Goal: Find specific page/section: Find specific page/section

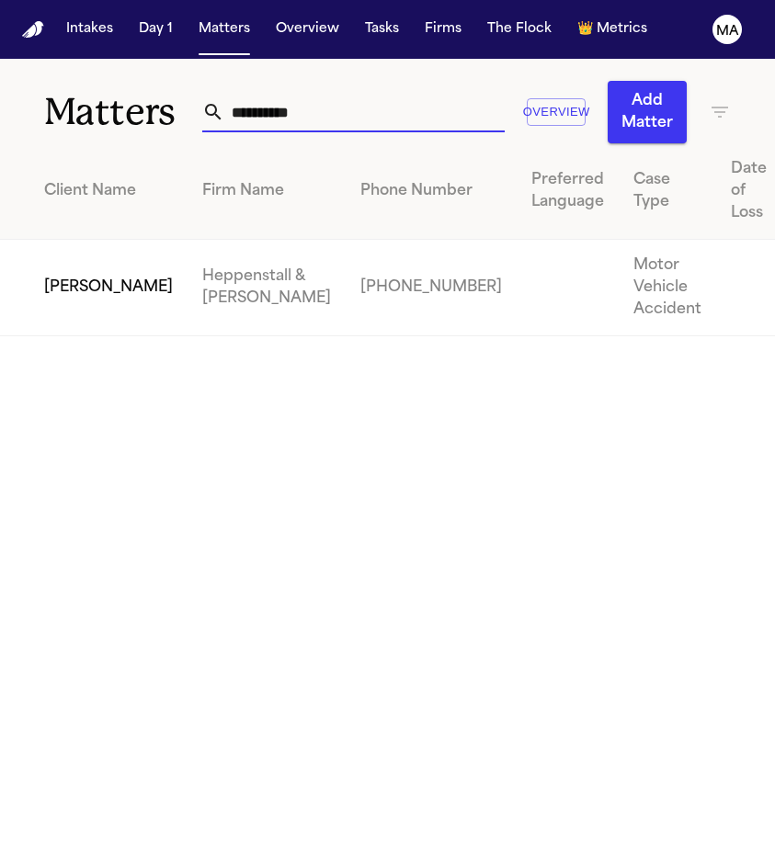
type input "**********"
click at [65, 240] on td "[PERSON_NAME]" at bounding box center [94, 288] width 188 height 97
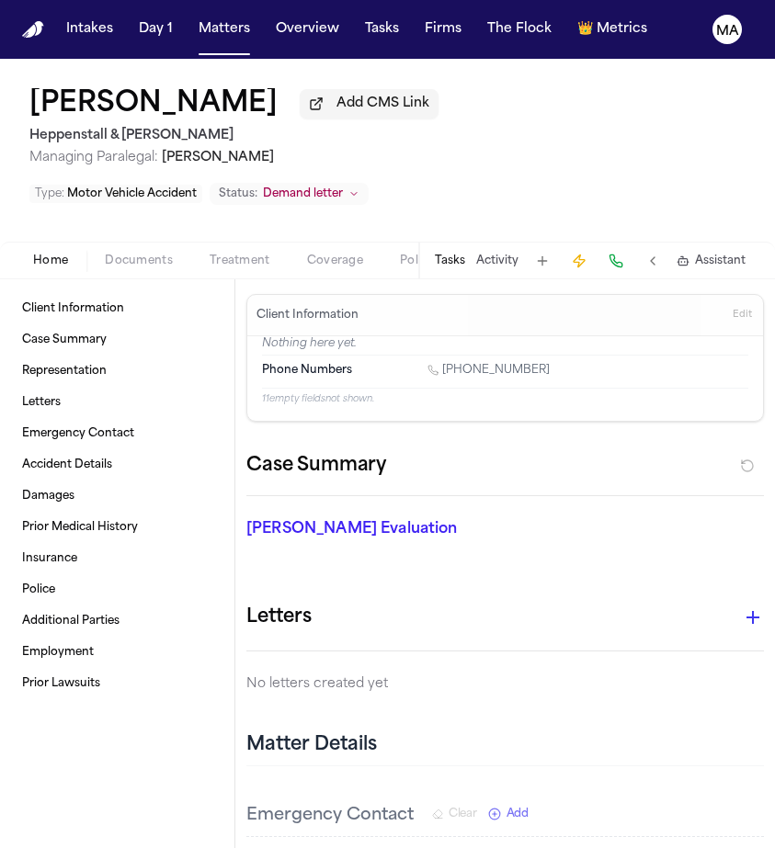
click at [105, 254] on span "Documents" at bounding box center [139, 261] width 68 height 15
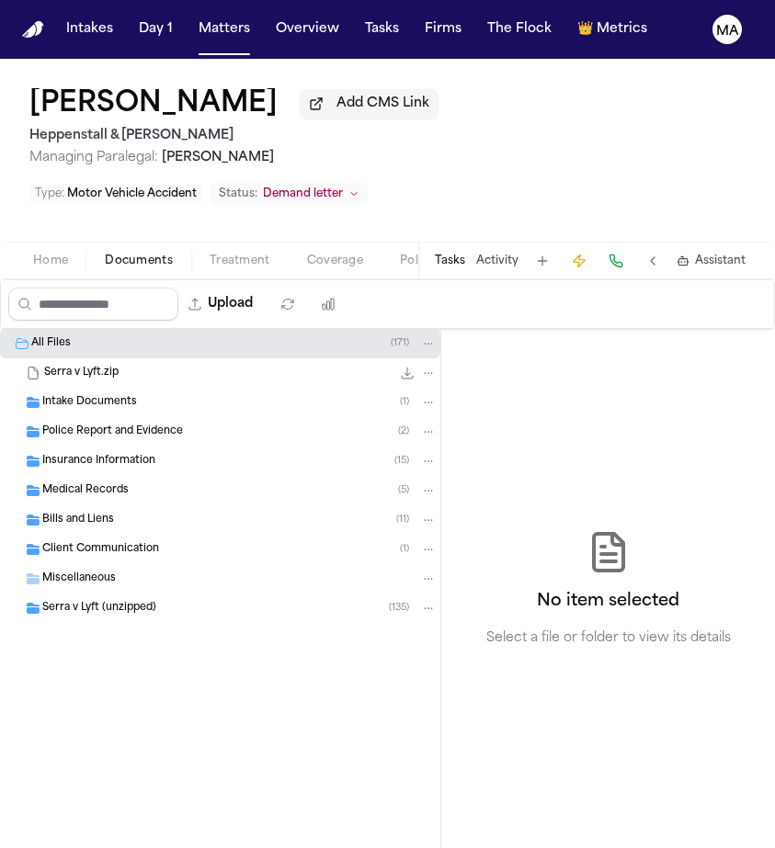
click at [98, 454] on span "Insurance Information" at bounding box center [98, 462] width 113 height 16
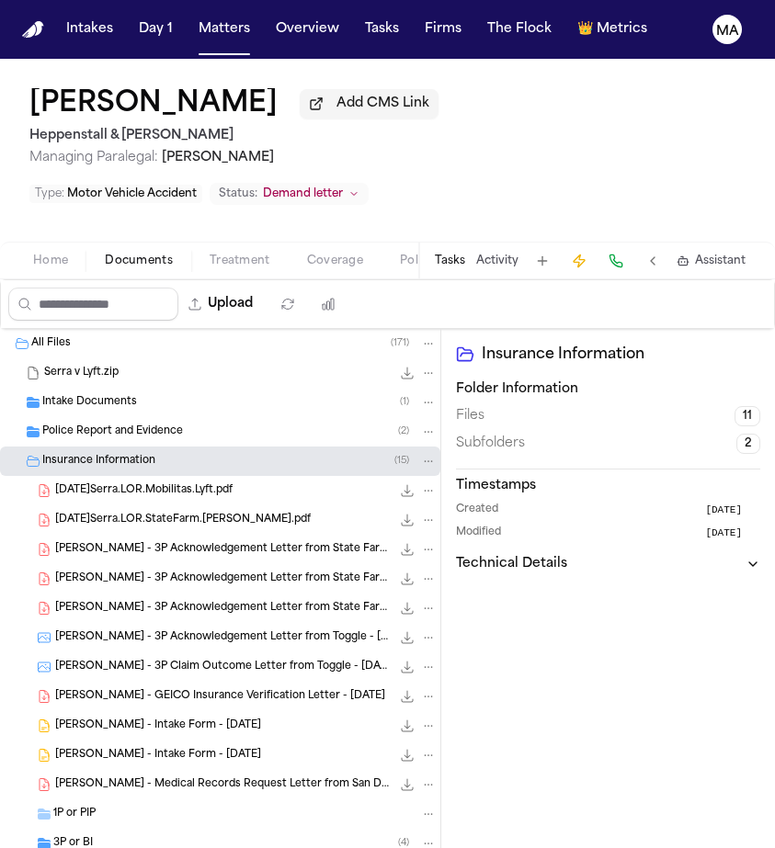
click at [119, 682] on div "[PERSON_NAME] - GEICO Insurance Verification Letter - [DATE] 4.5 KB • PDF" at bounding box center [220, 696] width 440 height 29
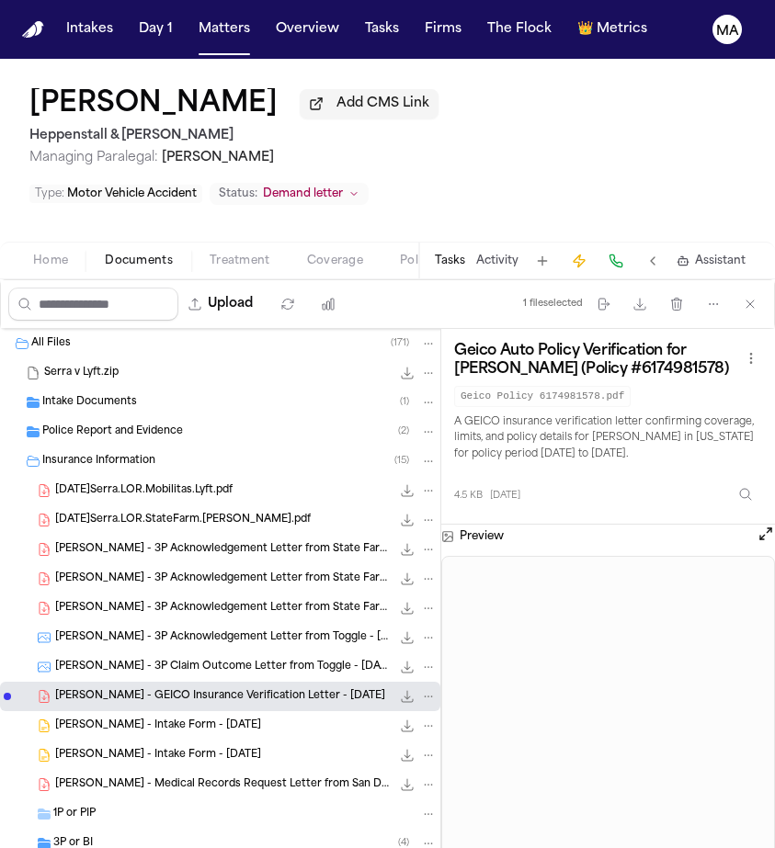
click at [148, 484] on span "[DATE]Serra.LOR.Mobilitas.Lyft.pdf" at bounding box center [143, 492] width 177 height 16
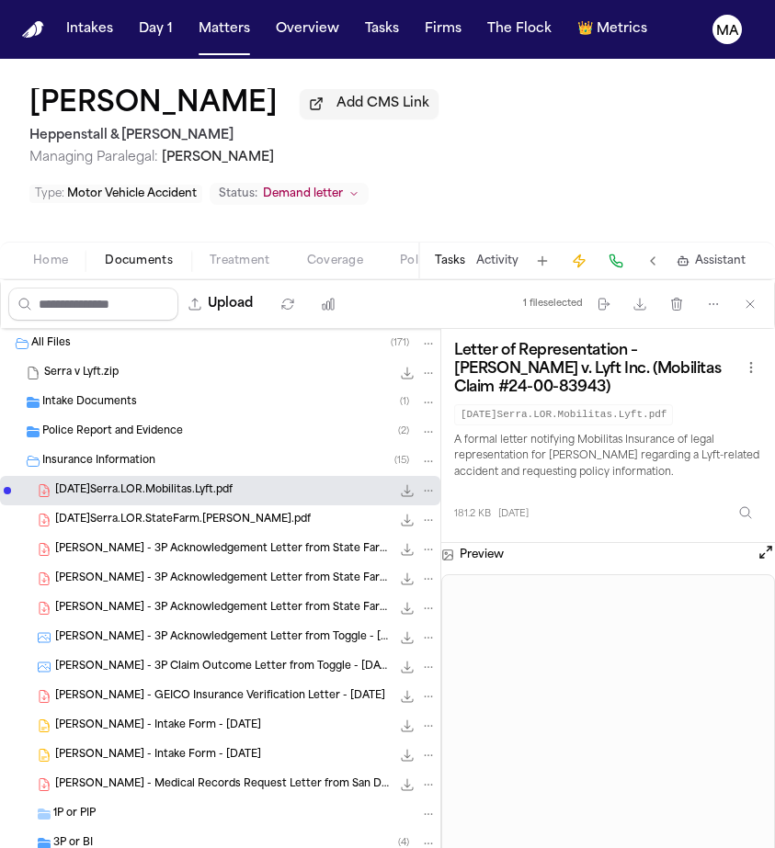
click at [115, 542] on span "[PERSON_NAME] - 3P Acknowledgement Letter from State Farm - [DATE]" at bounding box center [223, 550] width 336 height 16
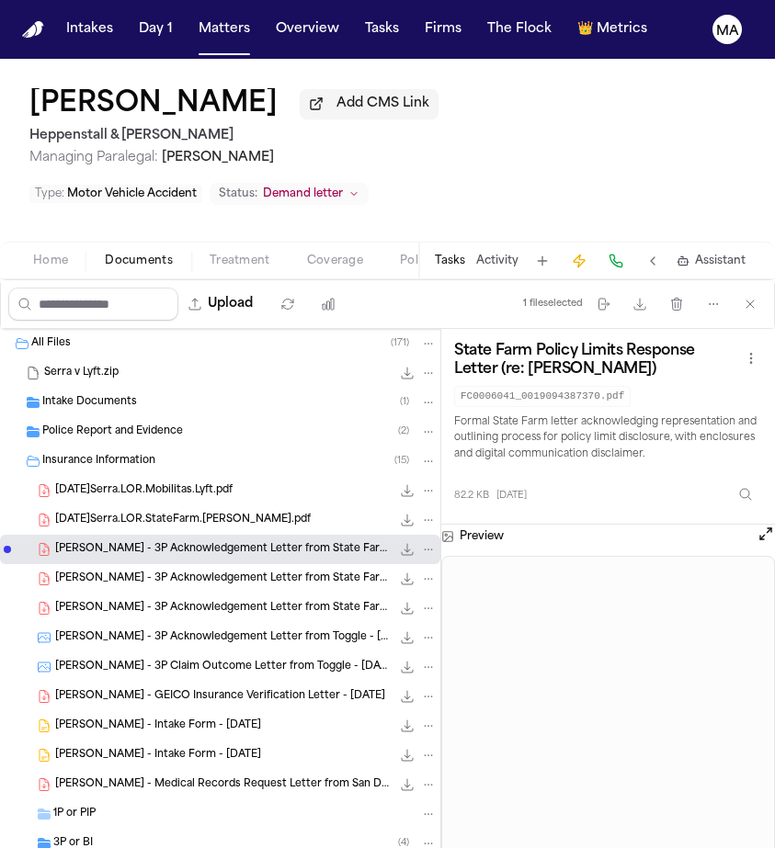
click at [108, 572] on span "[PERSON_NAME] - 3P Acknowledgement Letter from State Farm - [DATE]" at bounding box center [223, 580] width 336 height 16
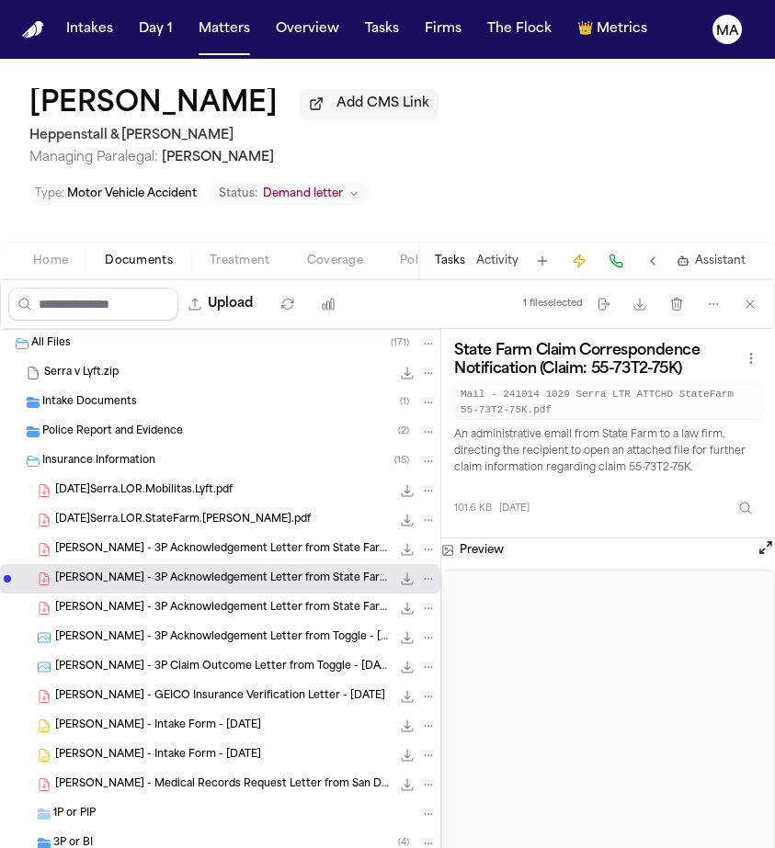
click at [108, 594] on div "[PERSON_NAME] - 3P Acknowledgement Letter from State Farm - [DATE] 209.1 KB • P…" at bounding box center [220, 608] width 440 height 29
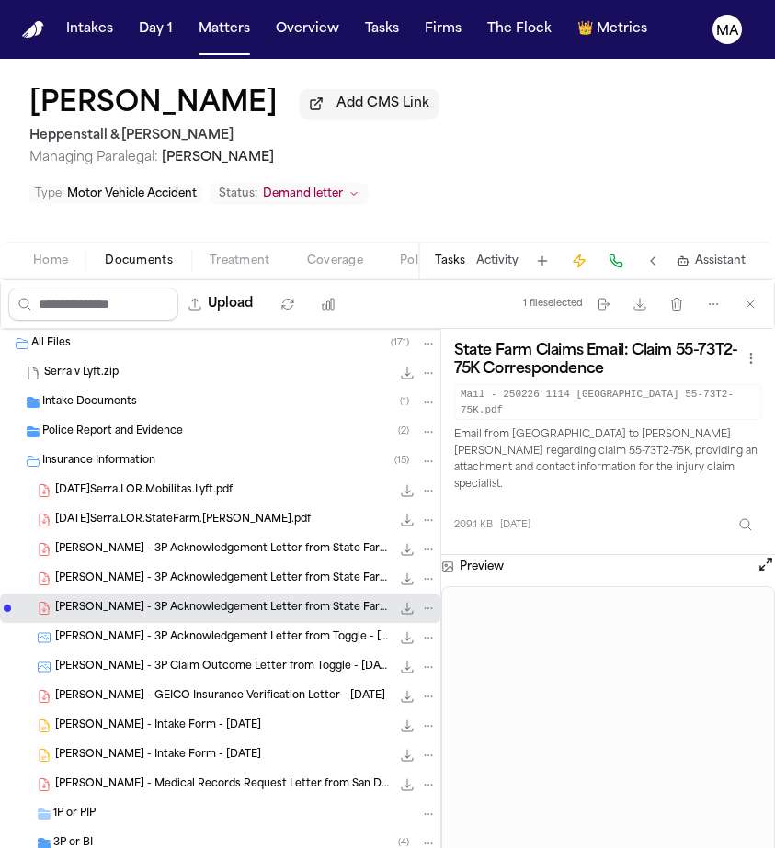
click at [113, 660] on span "[PERSON_NAME] - 3P Claim Outcome Letter from Toggle - [DATE]" at bounding box center [223, 668] width 336 height 16
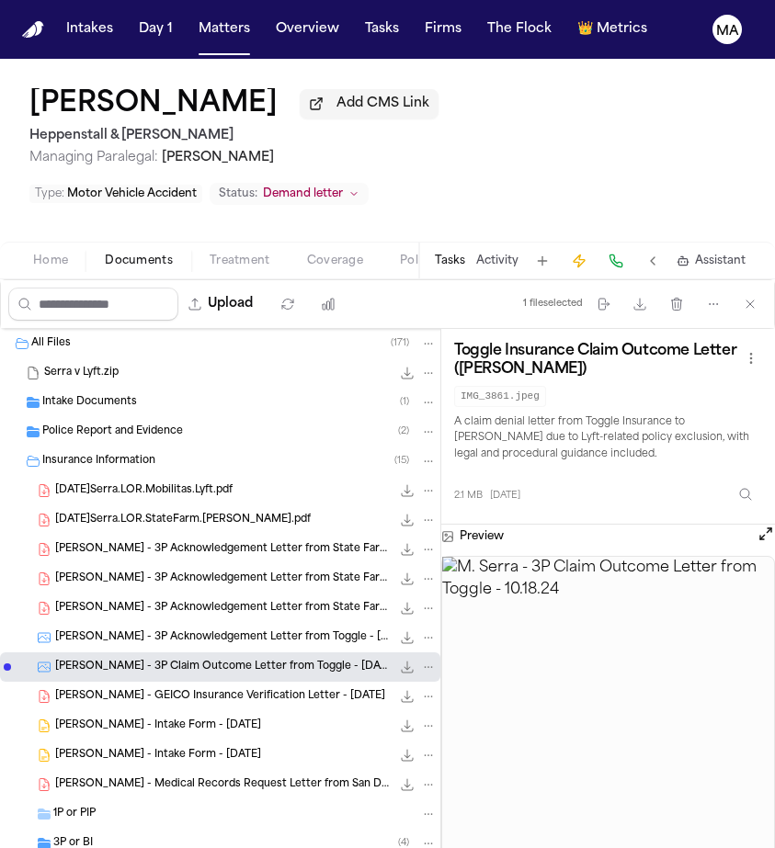
click at [118, 631] on span "[PERSON_NAME] - 3P Acknowledgement Letter from Toggle - [DATE]" at bounding box center [223, 639] width 336 height 16
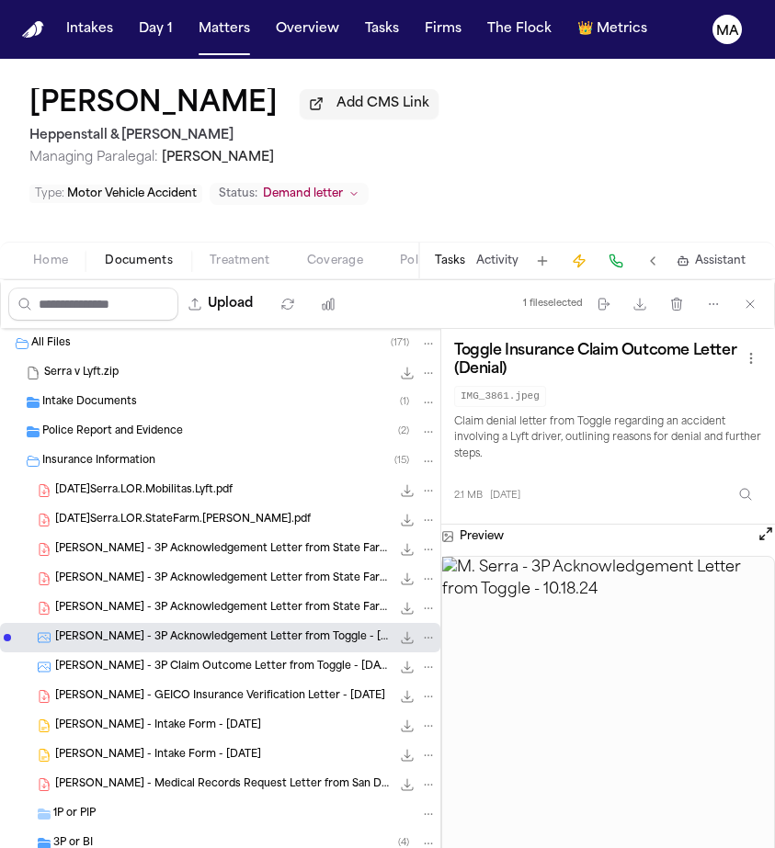
click at [106, 660] on span "[PERSON_NAME] - 3P Claim Outcome Letter from Toggle - [DATE]" at bounding box center [223, 668] width 336 height 16
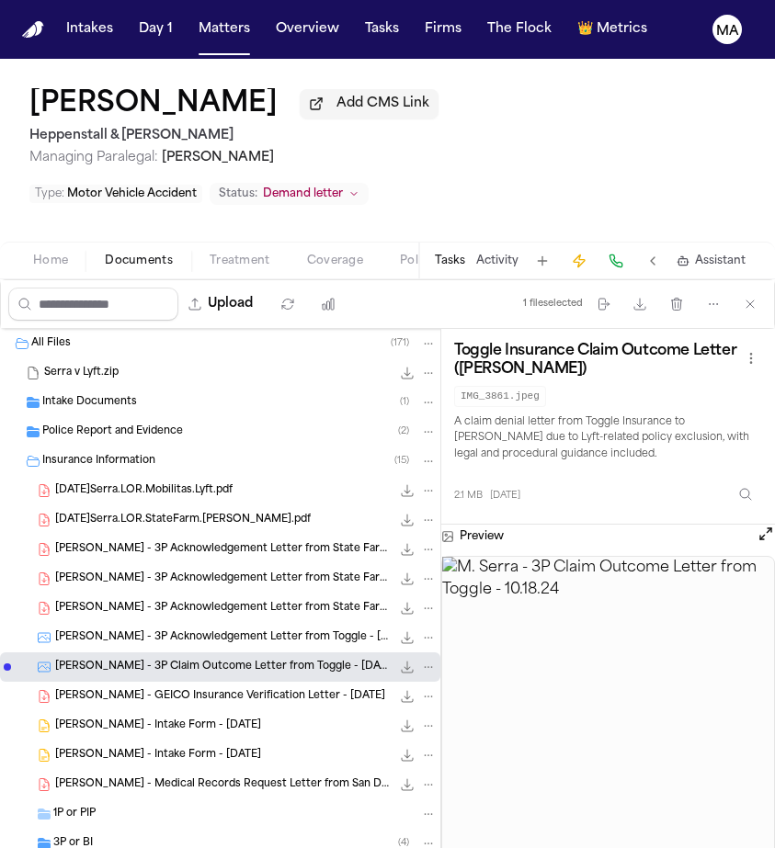
click at [115, 631] on span "[PERSON_NAME] - 3P Acknowledgement Letter from Toggle - [DATE]" at bounding box center [223, 639] width 336 height 16
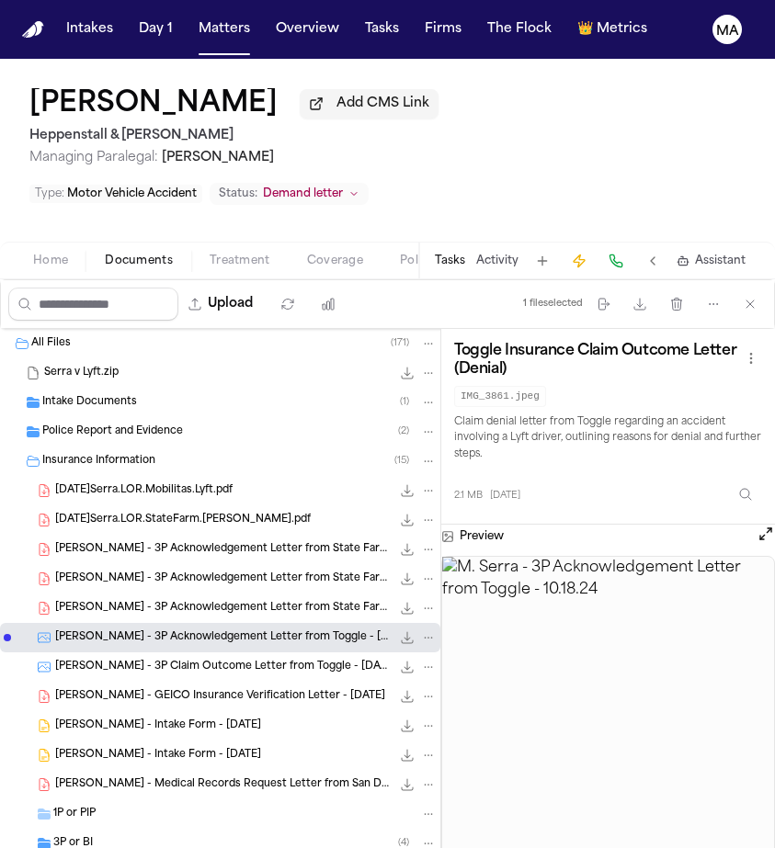
click at [75, 601] on span "[PERSON_NAME] - 3P Acknowledgement Letter from State Farm - [DATE]" at bounding box center [223, 609] width 336 height 16
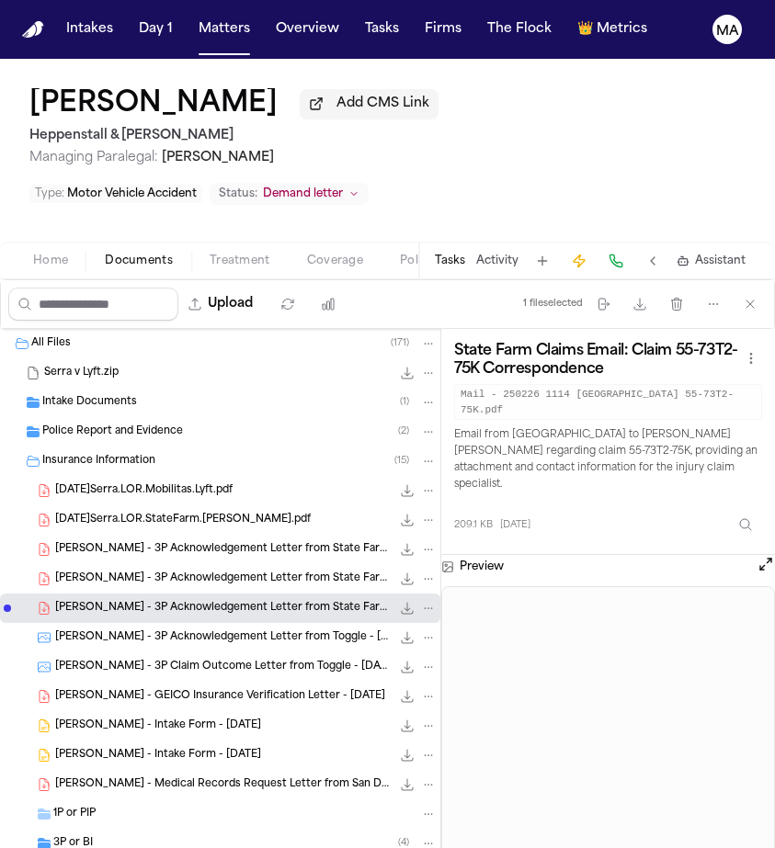
click at [111, 572] on span "[PERSON_NAME] - 3P Acknowledgement Letter from State Farm - [DATE]" at bounding box center [223, 580] width 336 height 16
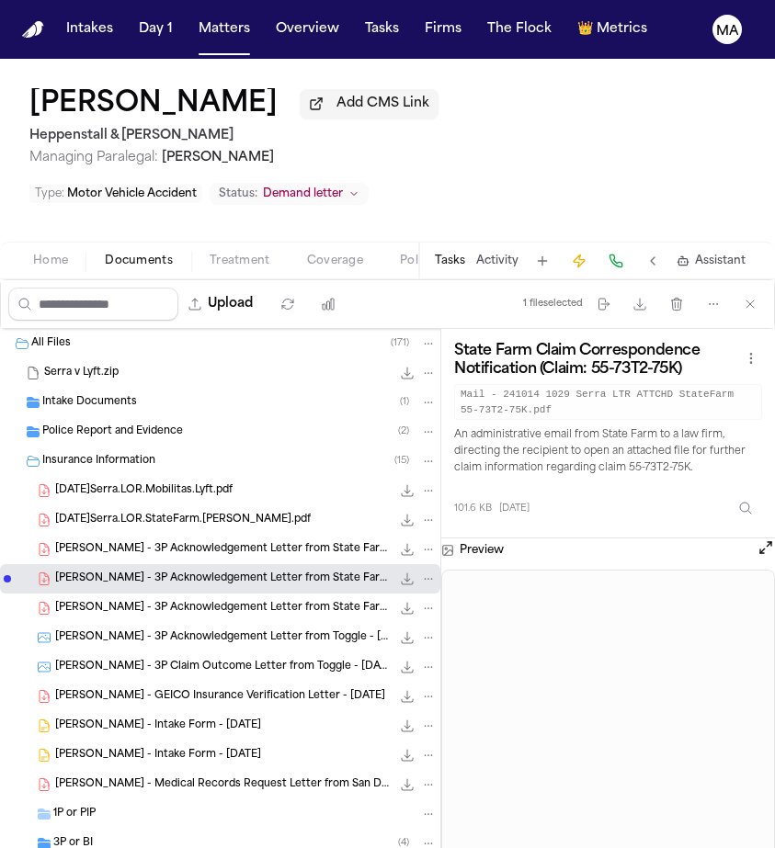
click at [98, 395] on span "Intake Documents" at bounding box center [89, 403] width 95 height 16
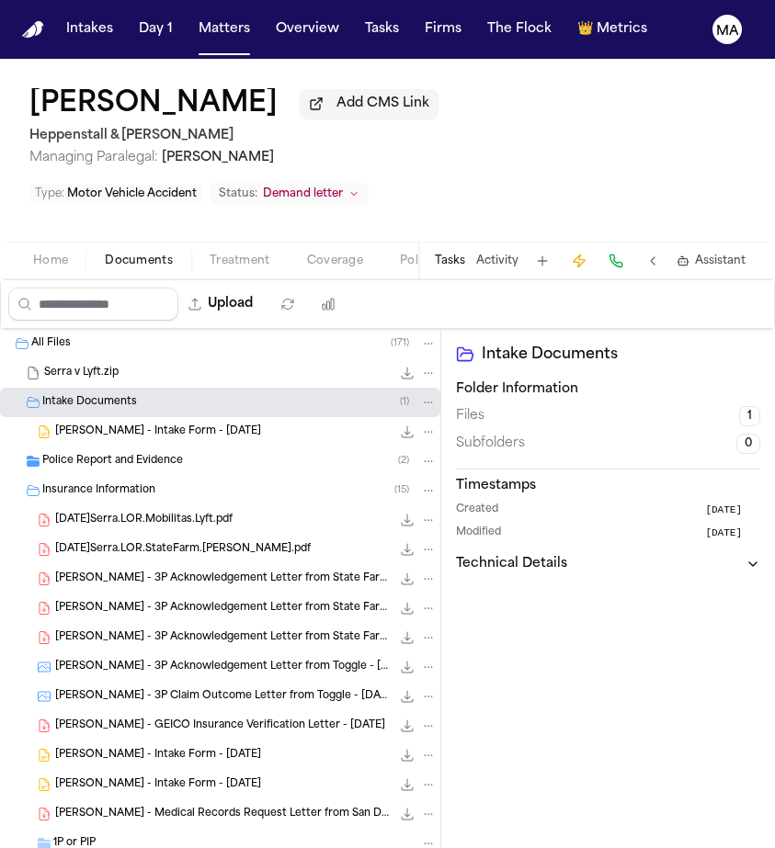
click at [96, 454] on span "Police Report and Evidence" at bounding box center [112, 462] width 141 height 16
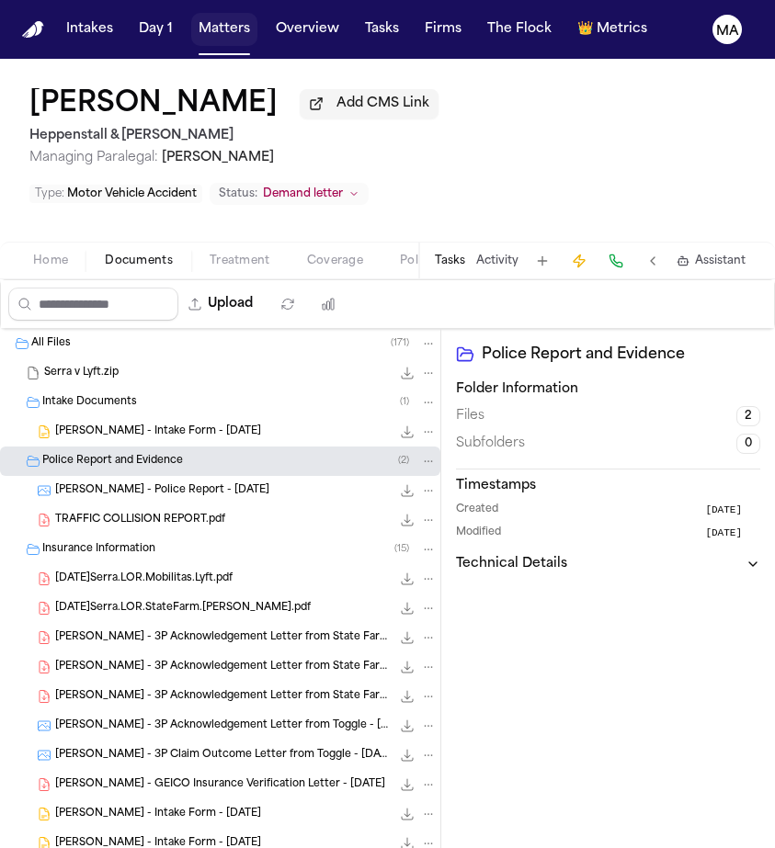
click at [191, 17] on button "Matters" at bounding box center [224, 29] width 66 height 33
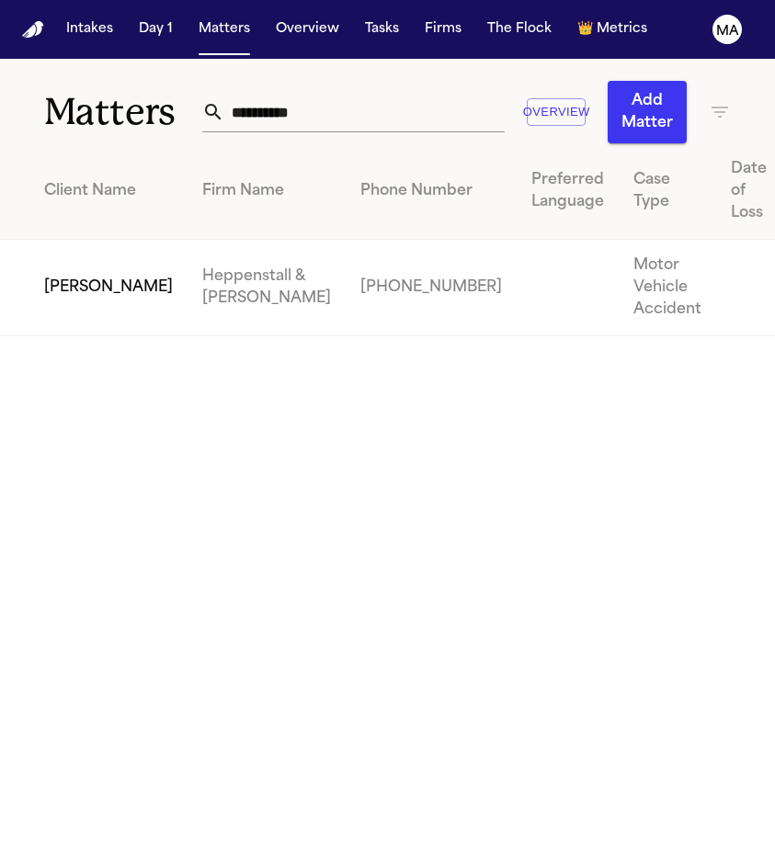
click at [328, 92] on input "**********" at bounding box center [364, 112] width 280 height 40
drag, startPoint x: 313, startPoint y: 74, endPoint x: 93, endPoint y: 62, distance: 220.1
click at [99, 63] on div "**********" at bounding box center [387, 101] width 775 height 85
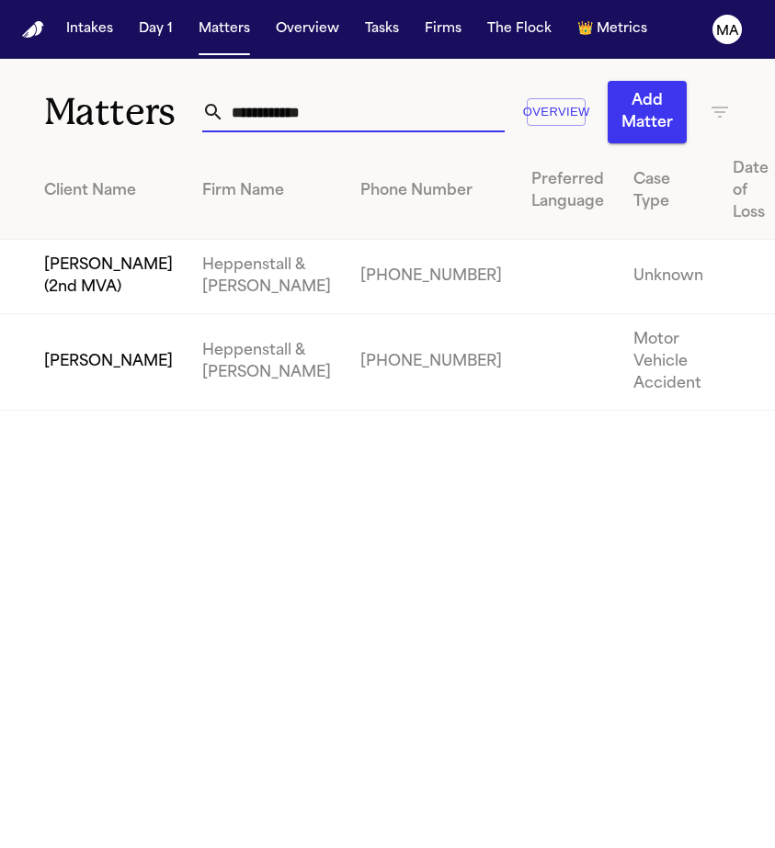
type input "**********"
drag, startPoint x: 93, startPoint y: 62, endPoint x: 61, endPoint y: 167, distance: 110.5
click at [61, 240] on td "[PERSON_NAME] (2nd MVA)" at bounding box center [94, 277] width 188 height 74
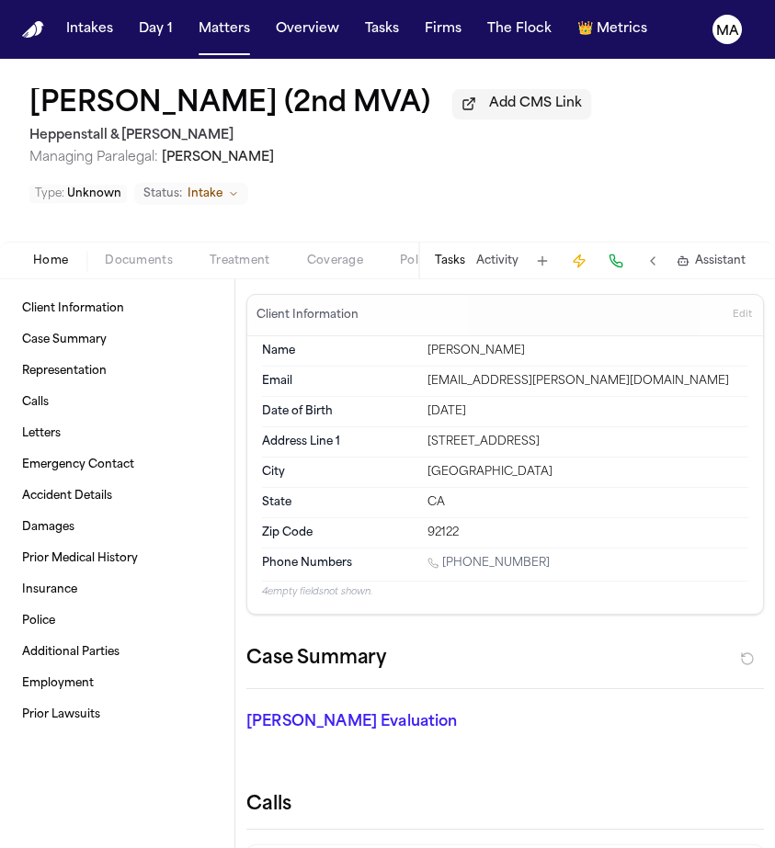
click at [518, 254] on button "Activity" at bounding box center [497, 261] width 42 height 15
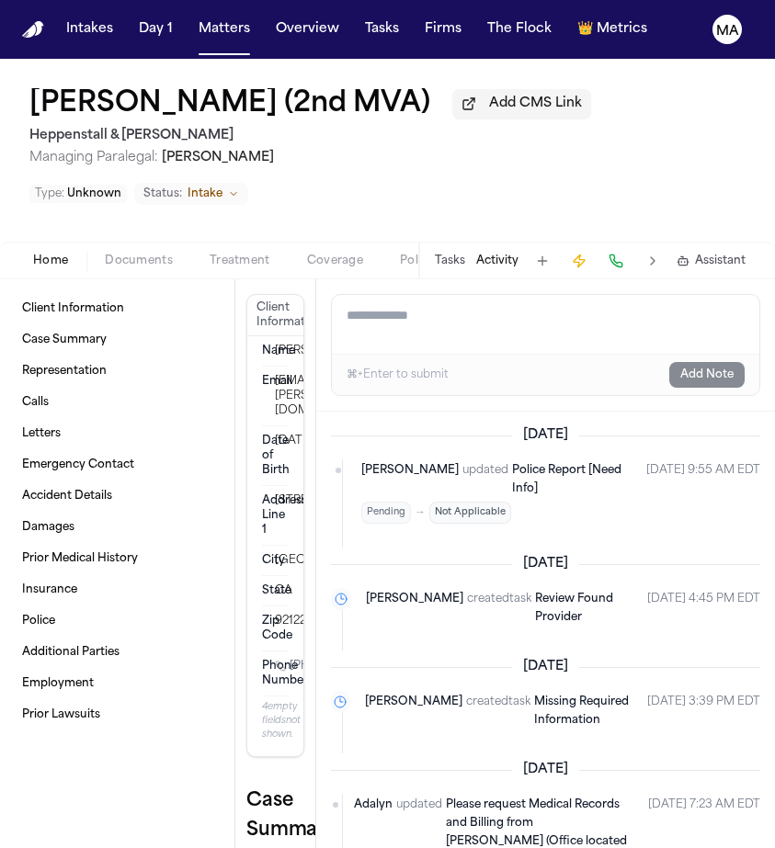
click at [581, 243] on div "Tasks Activity Assistant" at bounding box center [589, 261] width 342 height 36
click at [465, 254] on button "Tasks" at bounding box center [450, 261] width 30 height 15
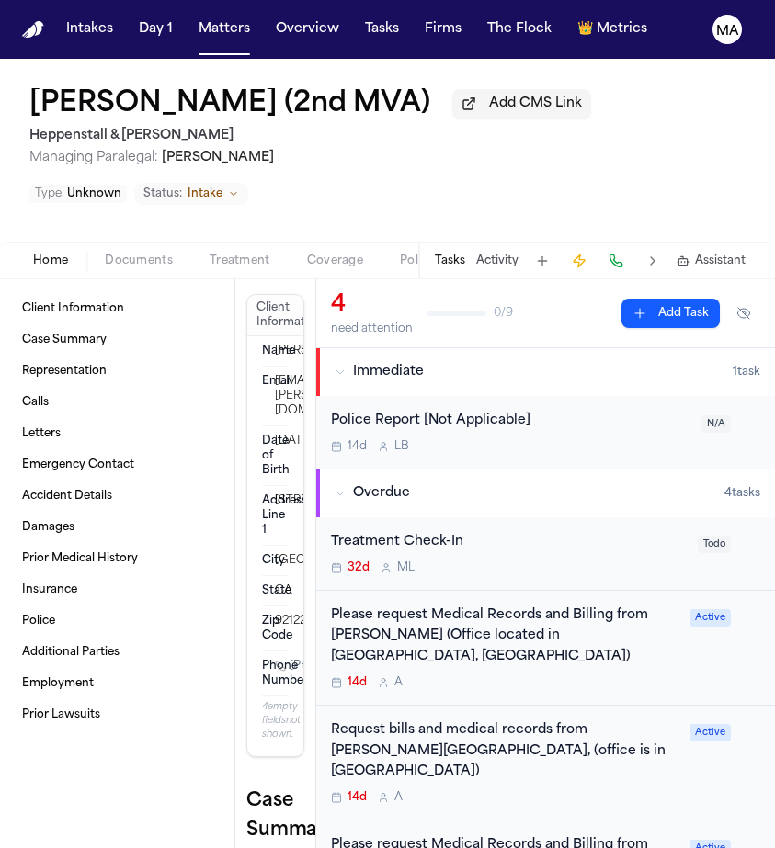
click at [452, 606] on div "Please request Medical Records and Billing from [PERSON_NAME] (Office located i…" at bounding box center [504, 637] width 347 height 63
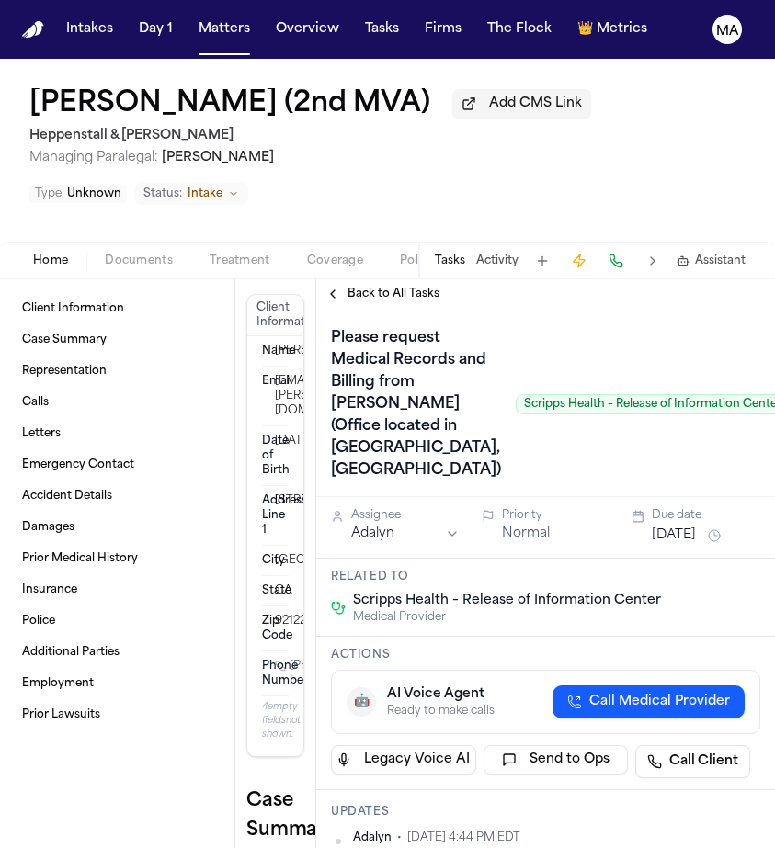
click at [359, 287] on span "Back to All Tasks" at bounding box center [393, 294] width 92 height 15
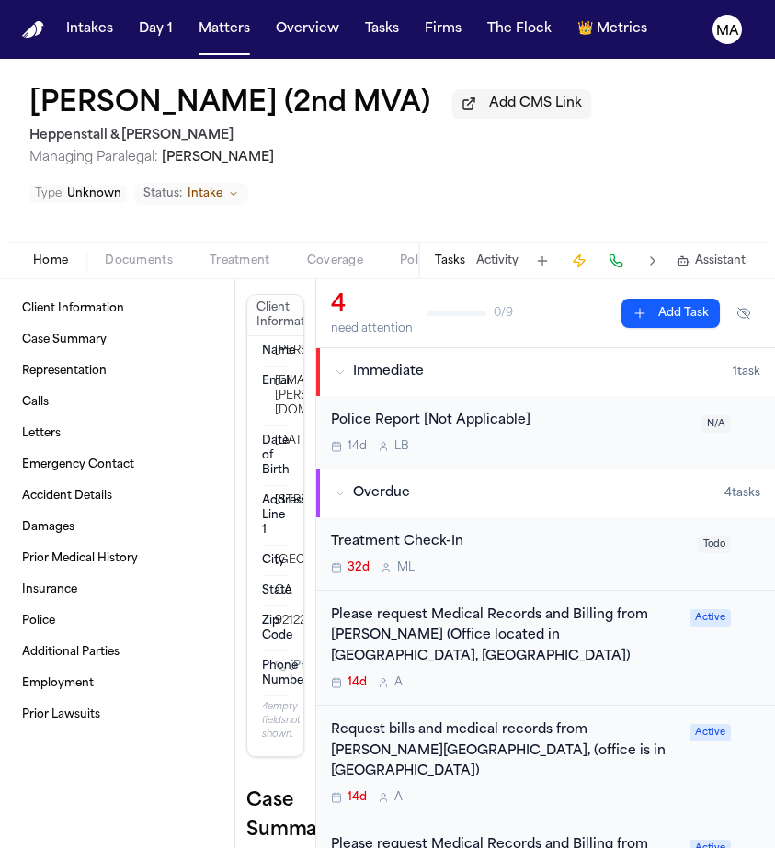
click at [443, 721] on div "Request bills and medical records from [PERSON_NAME][GEOGRAPHIC_DATA], (office …" at bounding box center [504, 763] width 347 height 85
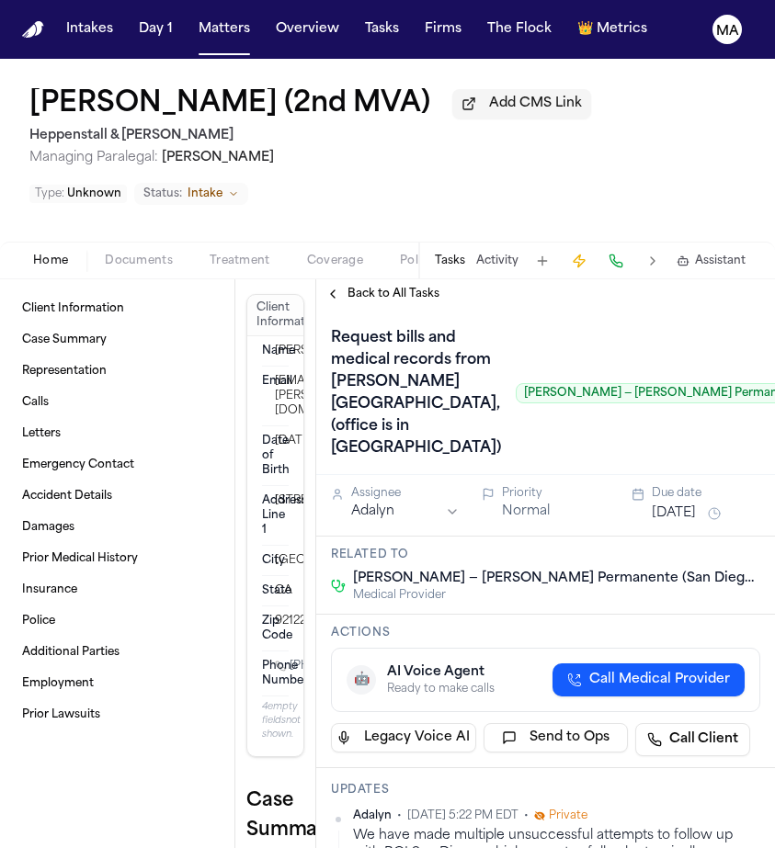
click at [348, 287] on span "Back to All Tasks" at bounding box center [393, 294] width 92 height 15
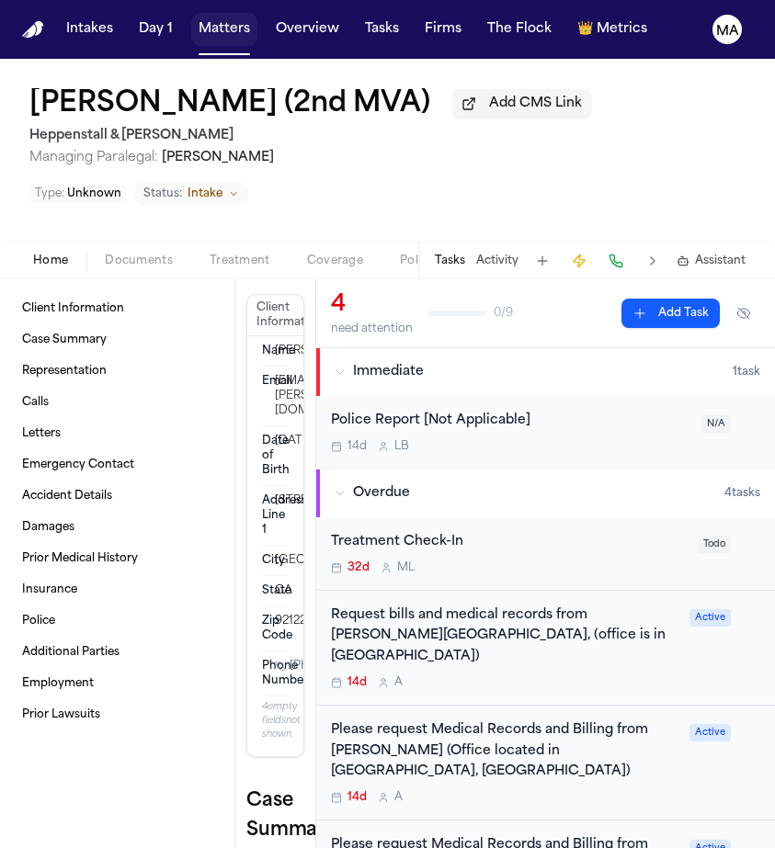
click at [191, 13] on button "Matters" at bounding box center [224, 29] width 66 height 33
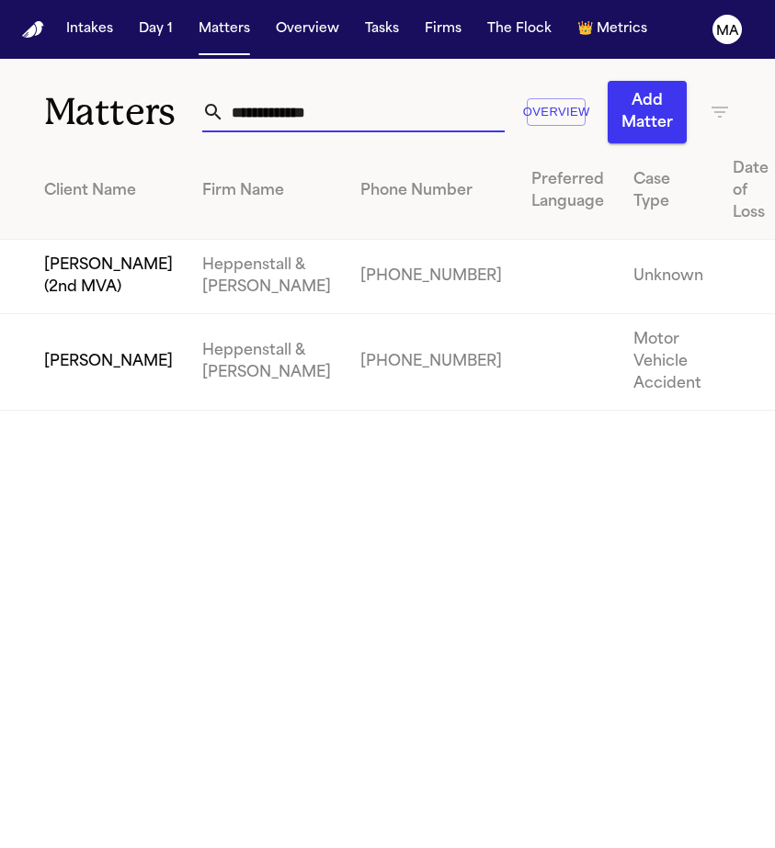
drag, startPoint x: 332, startPoint y: 74, endPoint x: 108, endPoint y: 74, distance: 223.4
click at [108, 74] on div "**********" at bounding box center [387, 101] width 775 height 85
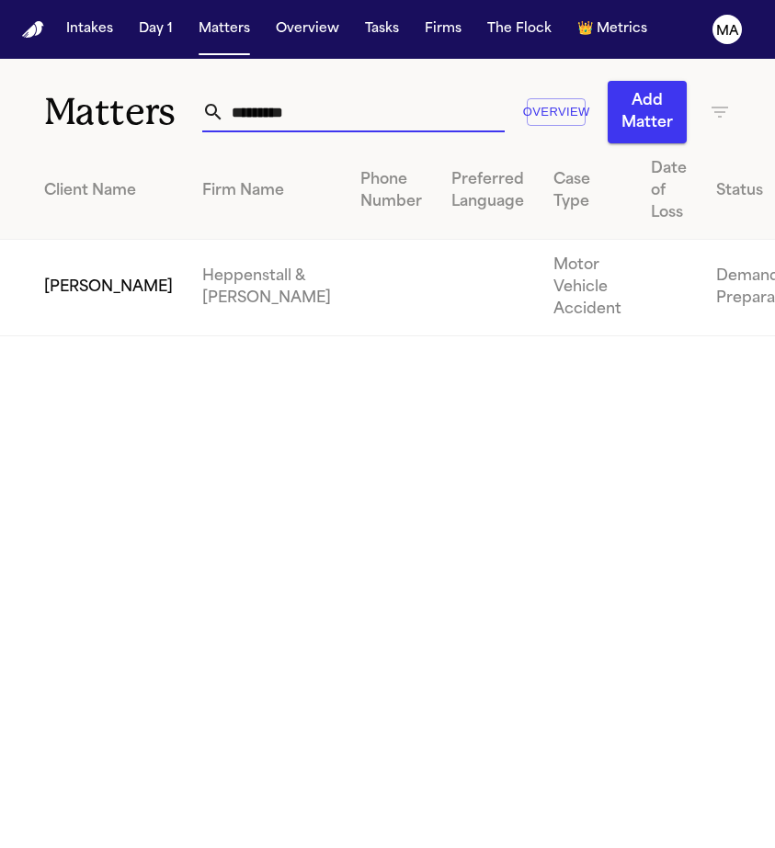
type input "*********"
click at [93, 240] on td "[PERSON_NAME]" at bounding box center [94, 288] width 188 height 97
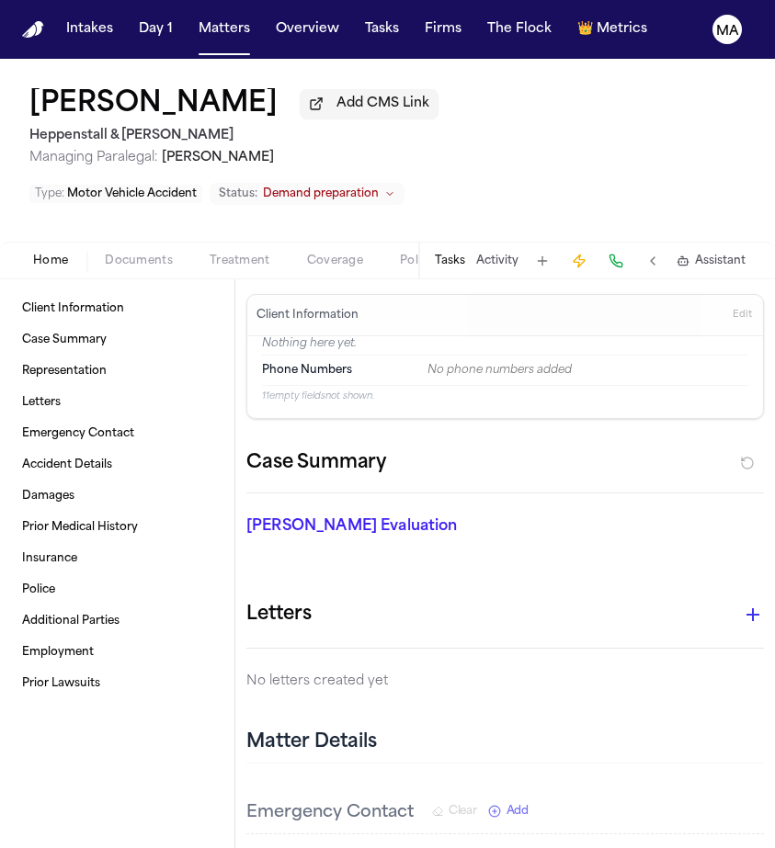
click at [465, 254] on button "Tasks" at bounding box center [450, 261] width 30 height 15
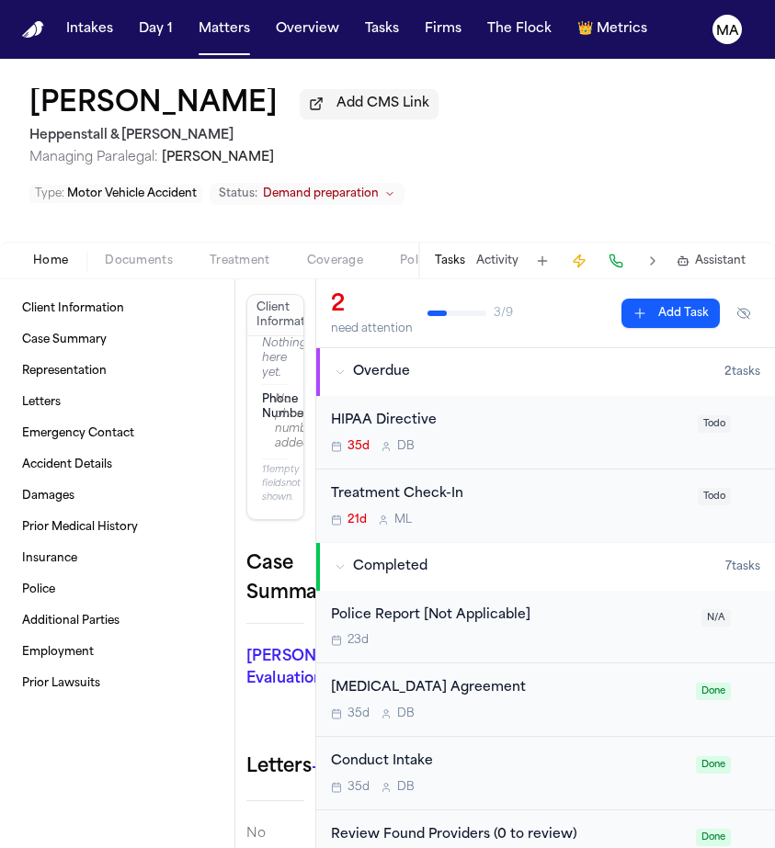
click at [518, 254] on button "Activity" at bounding box center [497, 261] width 42 height 15
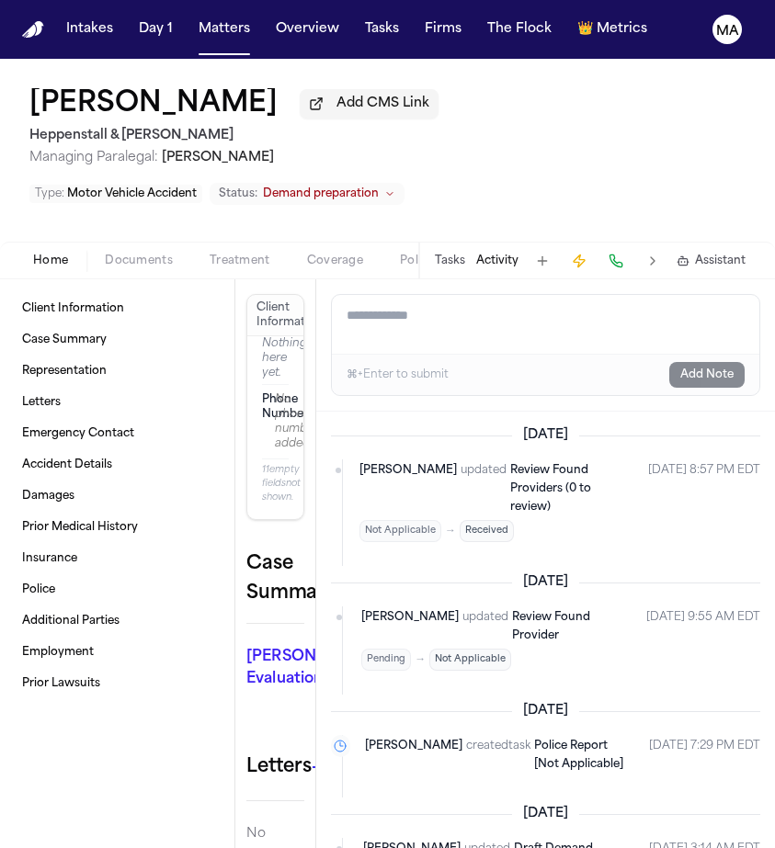
click at [465, 254] on button "Tasks" at bounding box center [450, 261] width 30 height 15
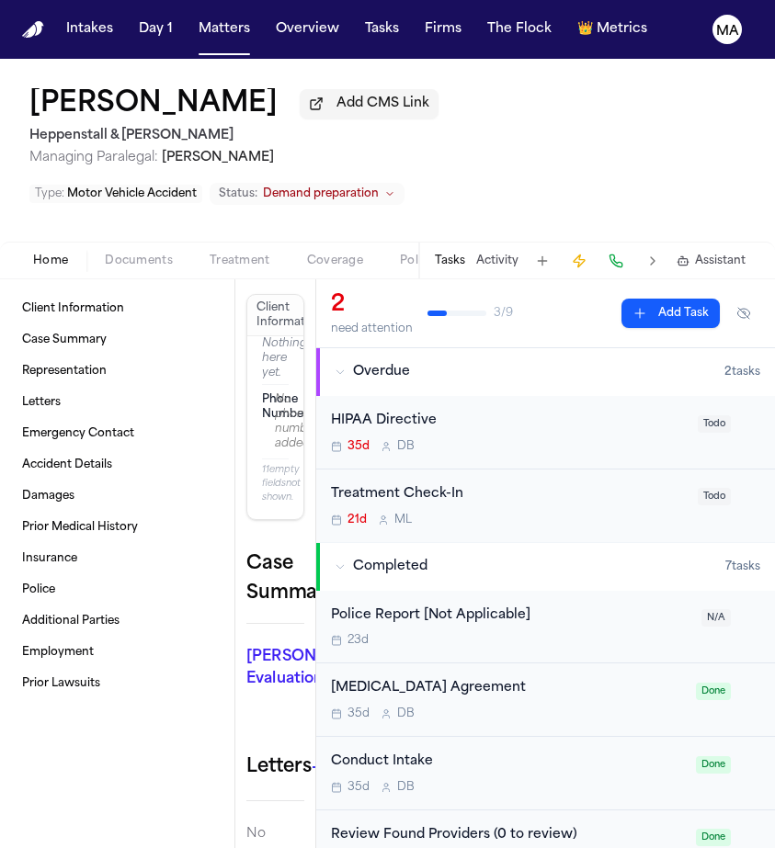
click at [331, 59] on div "[PERSON_NAME] Add CMS Link Heppenstall & [PERSON_NAME] Managing Paralegal: [PER…" at bounding box center [387, 150] width 775 height 183
